Goal: Navigation & Orientation: Find specific page/section

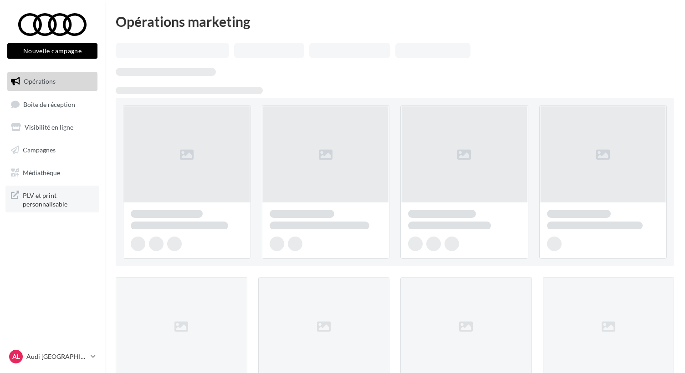
click at [39, 198] on span "PLV et print personnalisable" at bounding box center [58, 199] width 71 height 20
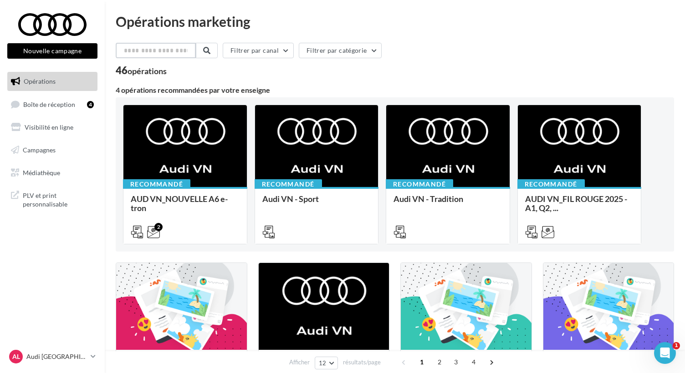
click at [142, 56] on input "text" at bounding box center [156, 50] width 80 height 15
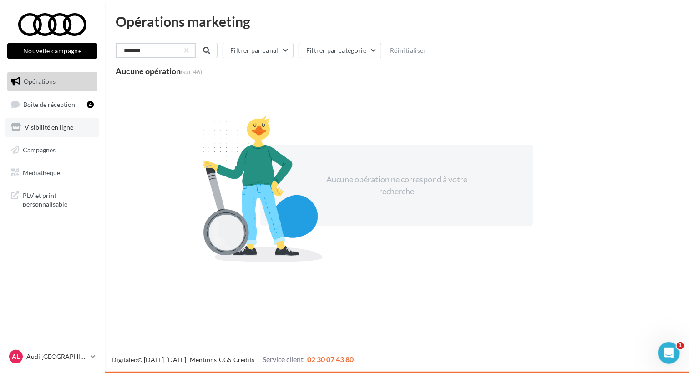
type input "*******"
click at [44, 127] on span "Visibilité en ligne" at bounding box center [49, 127] width 49 height 8
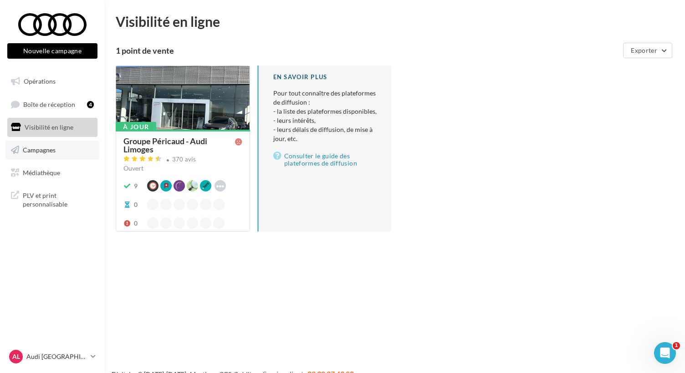
click at [48, 156] on link "Campagnes" at bounding box center [52, 150] width 94 height 19
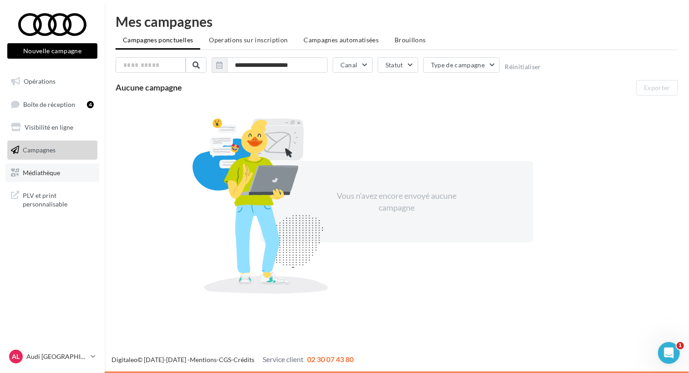
click at [46, 174] on span "Médiathèque" at bounding box center [41, 172] width 37 height 8
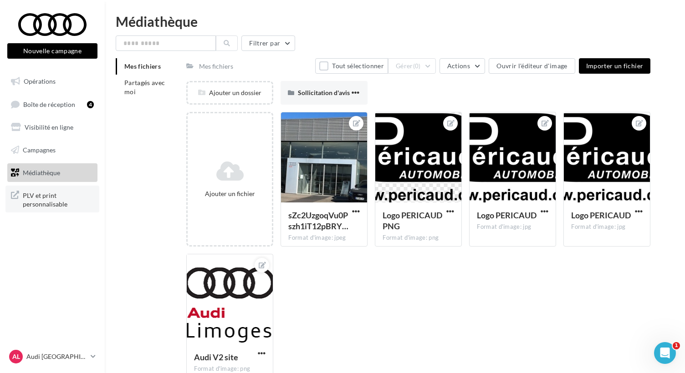
click at [33, 202] on span "PLV et print personnalisable" at bounding box center [58, 199] width 71 height 20
click at [46, 54] on button "Nouvelle campagne" at bounding box center [52, 50] width 90 height 15
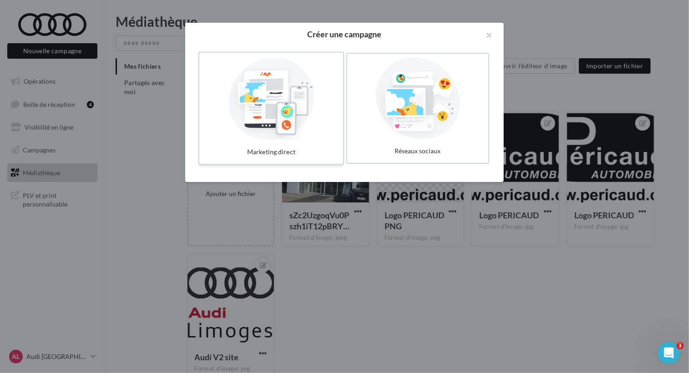
click at [251, 112] on div at bounding box center [271, 98] width 137 height 84
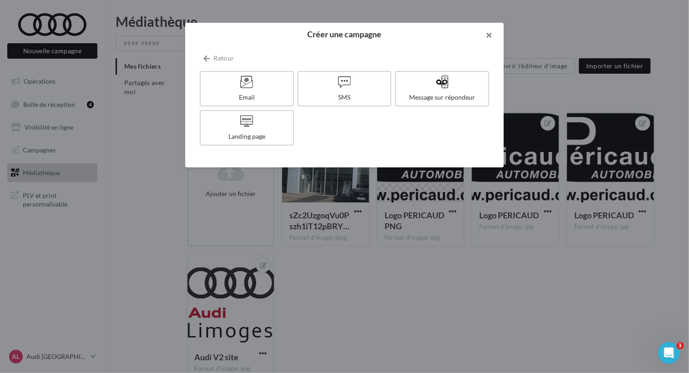
click at [490, 35] on button "button" at bounding box center [486, 36] width 36 height 27
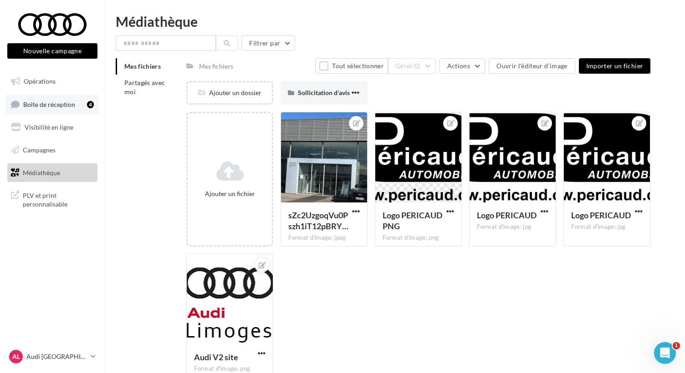
click at [63, 107] on span "Boîte de réception" at bounding box center [49, 104] width 52 height 8
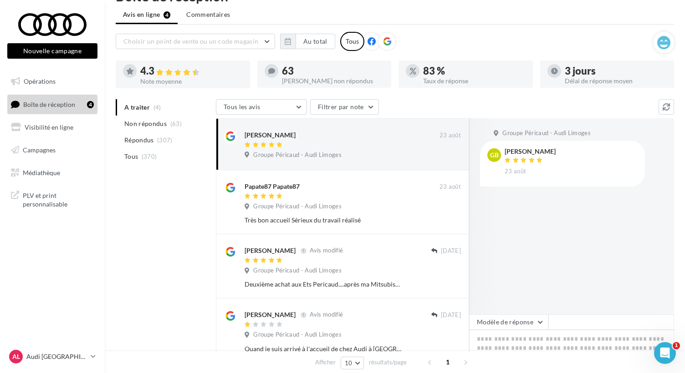
scroll to position [46, 0]
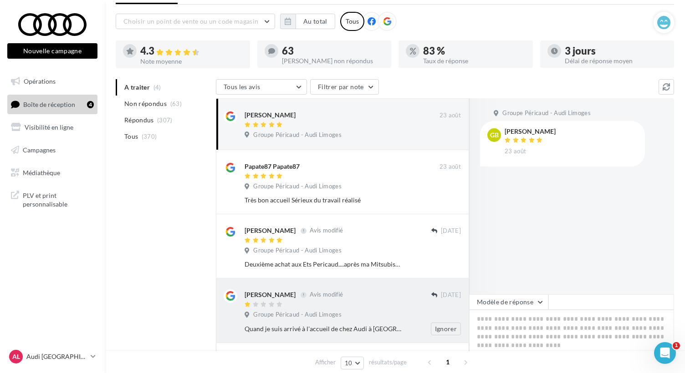
click at [281, 293] on div "Clayton Cailliaux" at bounding box center [269, 294] width 51 height 9
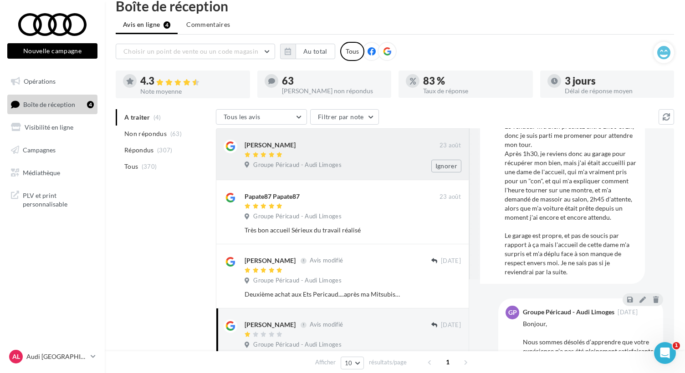
scroll to position [0, 0]
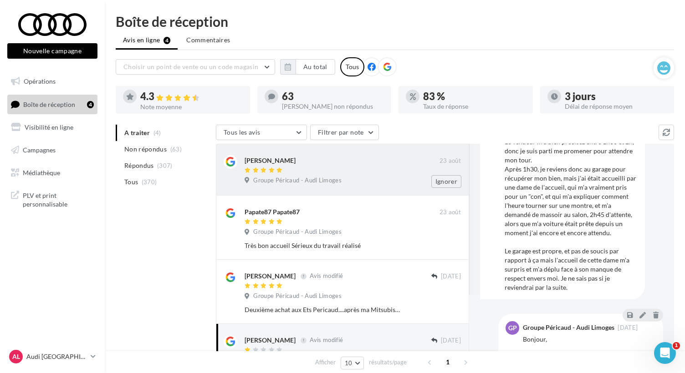
click at [271, 162] on div "gerard bouthier" at bounding box center [269, 160] width 51 height 9
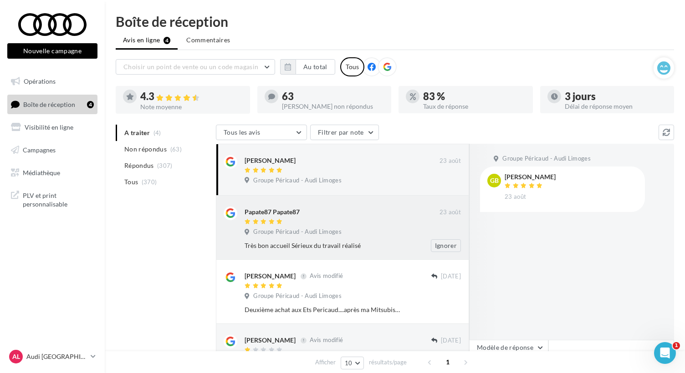
click at [269, 211] on div "Papate87 Papate87" at bounding box center [271, 212] width 55 height 9
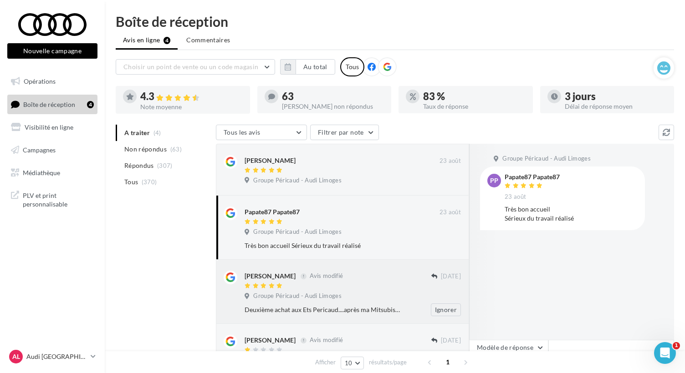
click at [251, 276] on div "Rene Rando" at bounding box center [269, 276] width 51 height 9
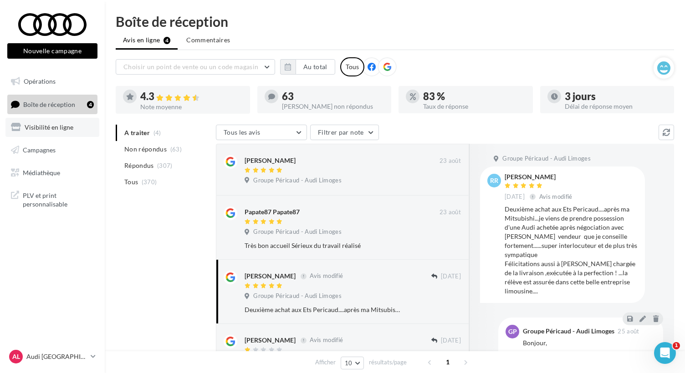
click at [53, 131] on link "Visibilité en ligne" at bounding box center [52, 127] width 94 height 19
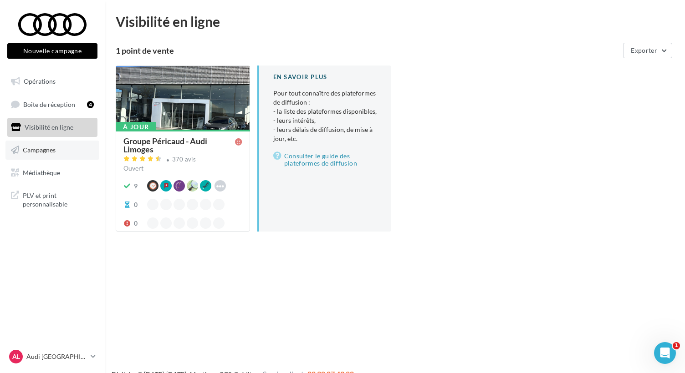
click at [53, 151] on span "Campagnes" at bounding box center [39, 150] width 33 height 8
